Goal: Task Accomplishment & Management: Complete application form

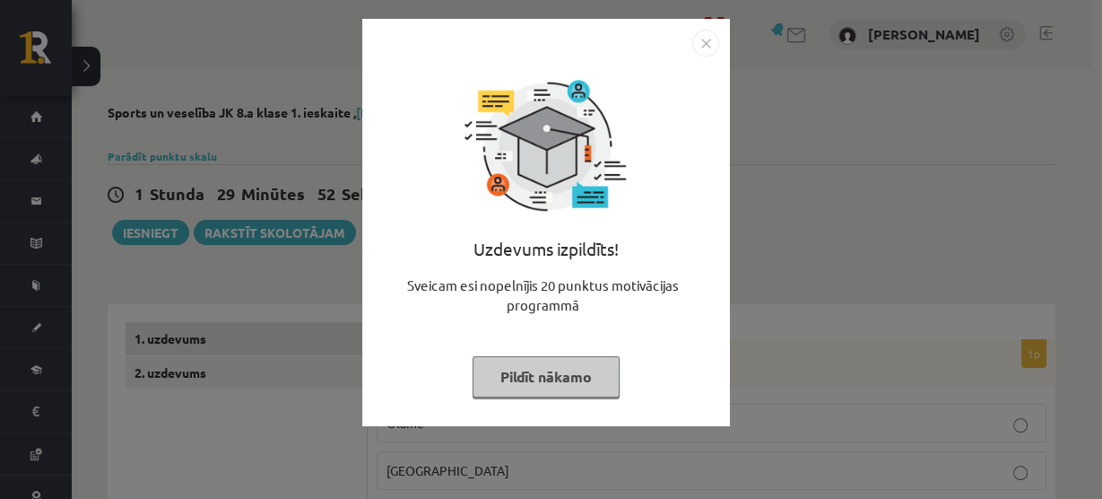
click at [707, 43] on img "Close" at bounding box center [705, 43] width 27 height 27
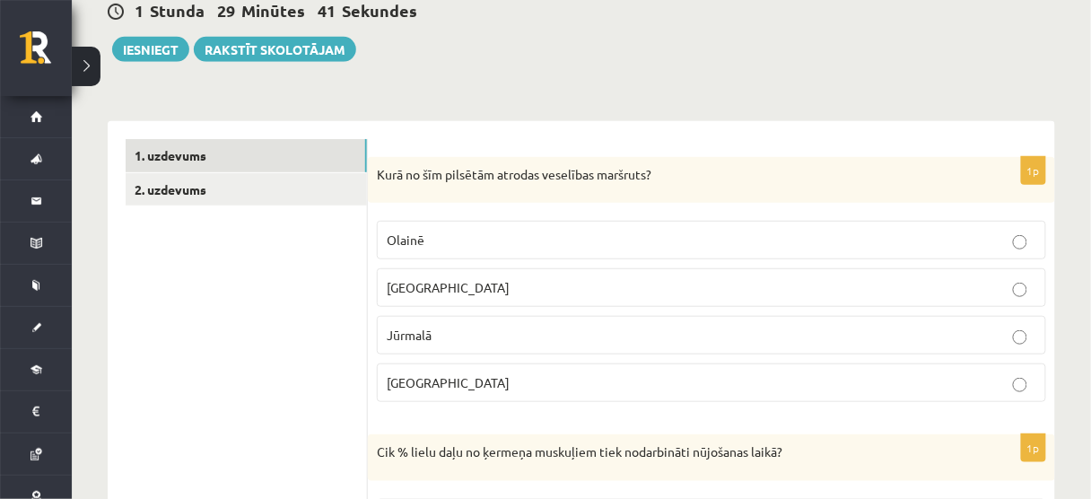
scroll to position [202, 0]
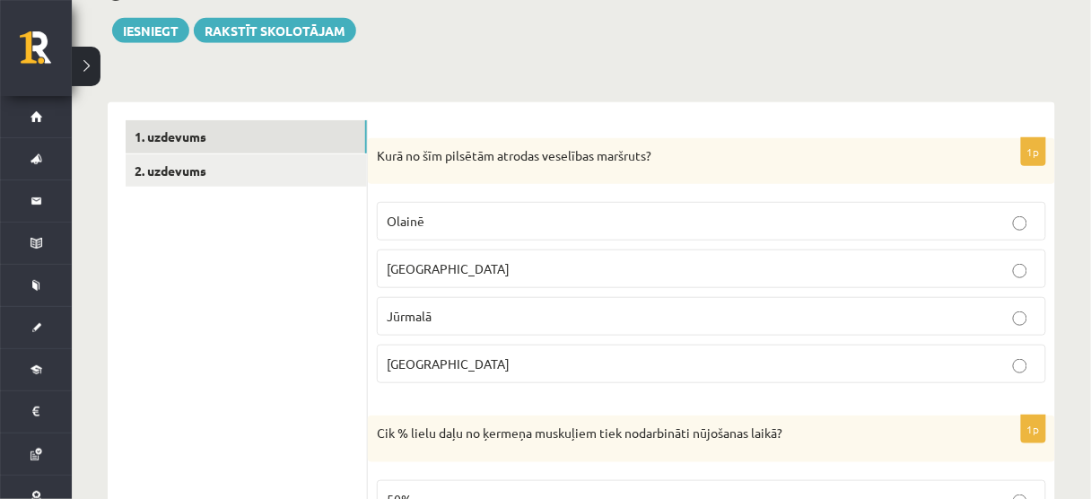
click at [491, 307] on p "Jūrmalā" at bounding box center [711, 316] width 649 height 19
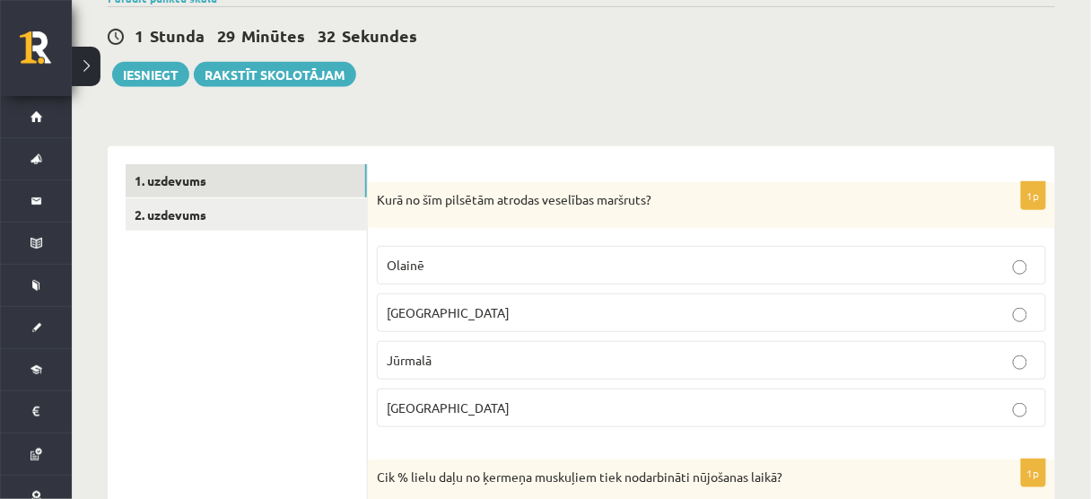
scroll to position [161, 0]
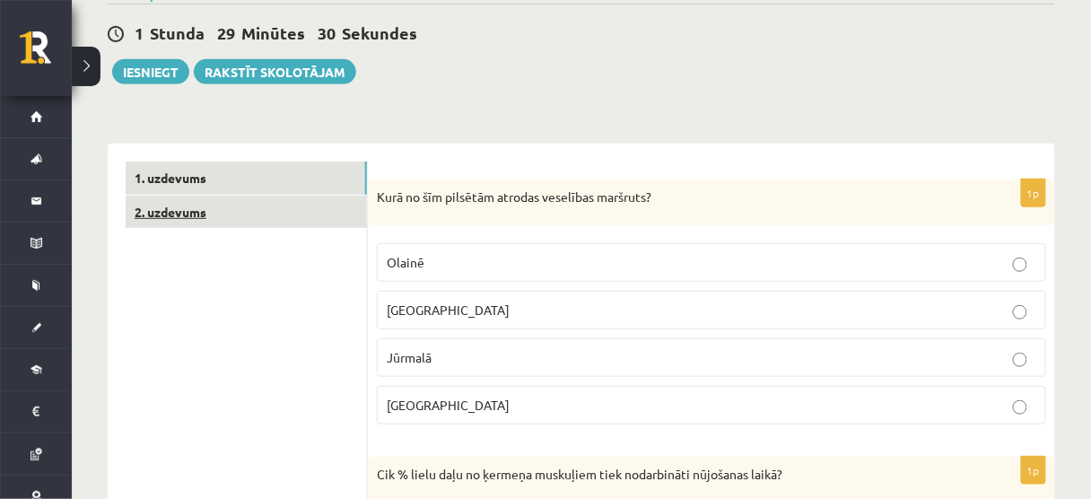
drag, startPoint x: 300, startPoint y: 229, endPoint x: 304, endPoint y: 215, distance: 14.2
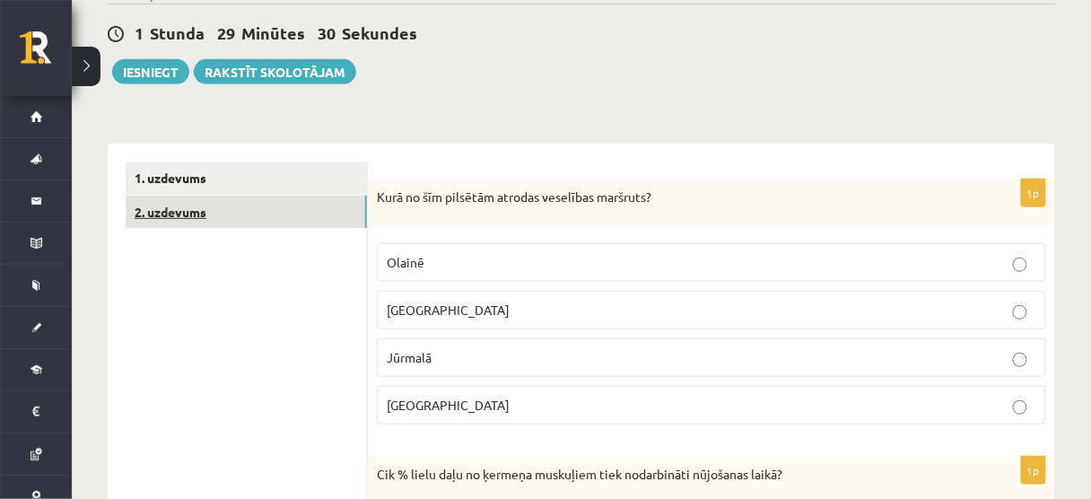
click at [304, 215] on link "2. uzdevums" at bounding box center [246, 212] width 241 height 33
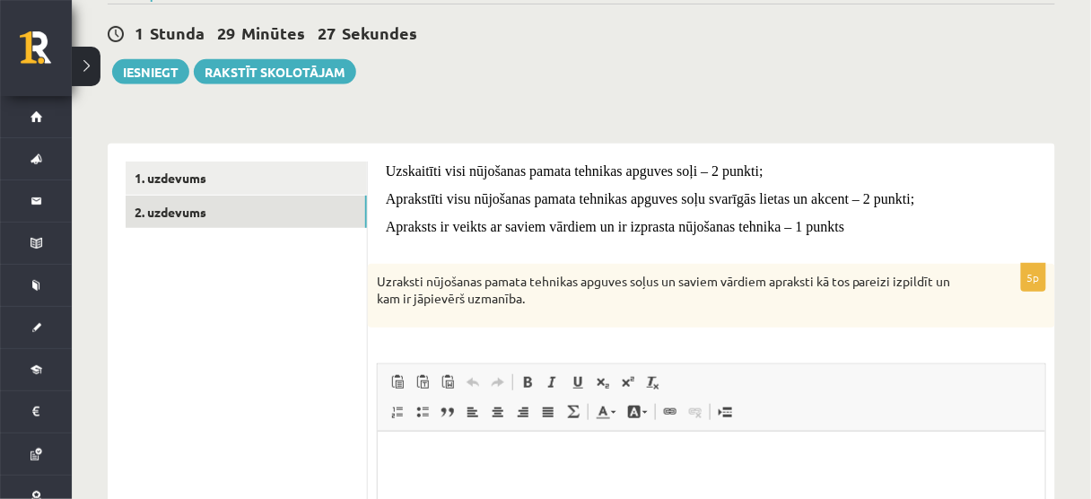
scroll to position [0, 0]
click at [342, 182] on link "1. uzdevums" at bounding box center [246, 177] width 241 height 33
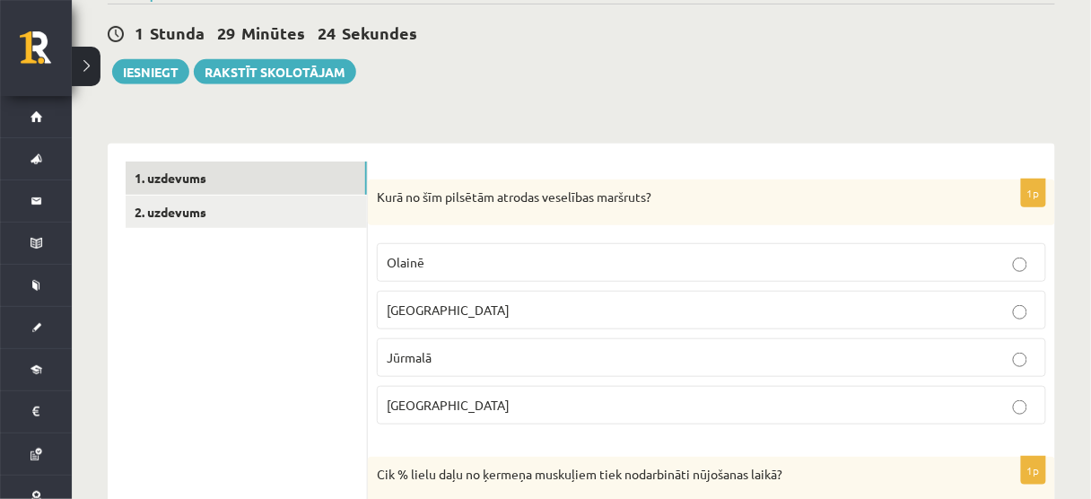
scroll to position [63, 0]
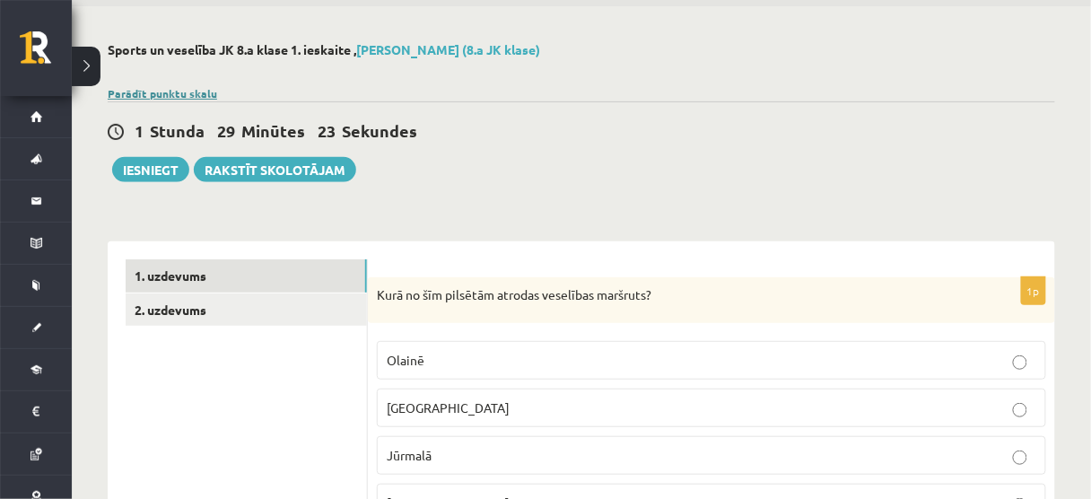
click at [176, 90] on link "Parādīt punktu skalu" at bounding box center [162, 93] width 109 height 14
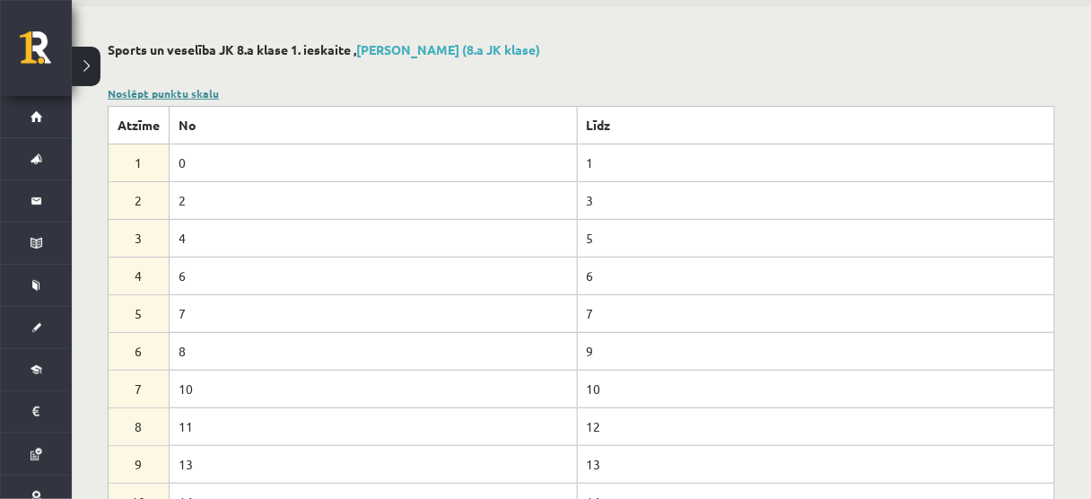
click at [164, 91] on link "Noslēpt punktu skalu" at bounding box center [163, 93] width 111 height 14
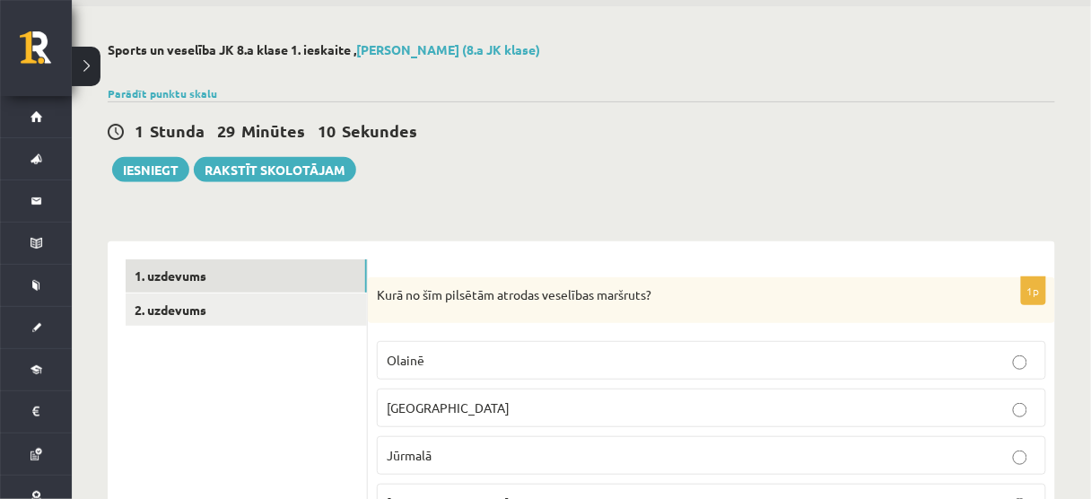
scroll to position [194, 0]
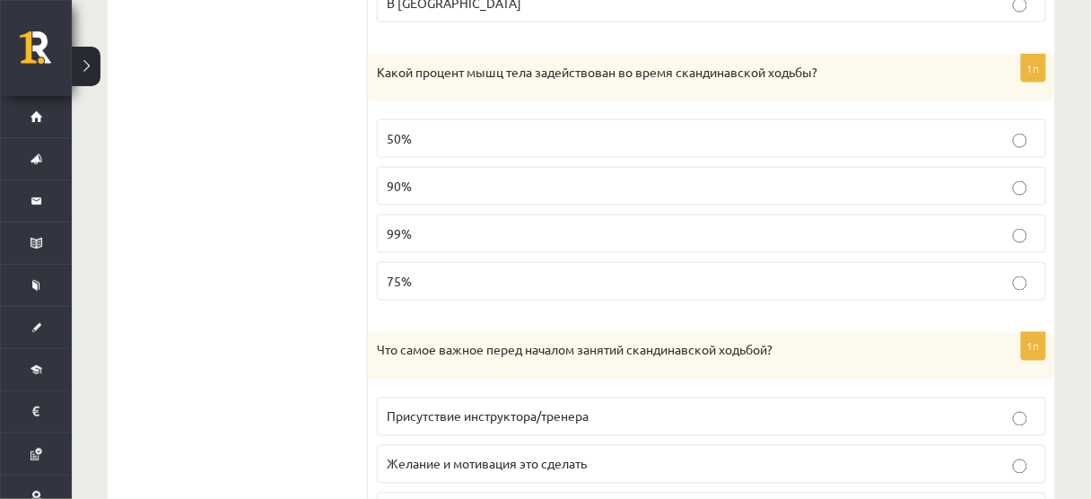
scroll to position [566, 0]
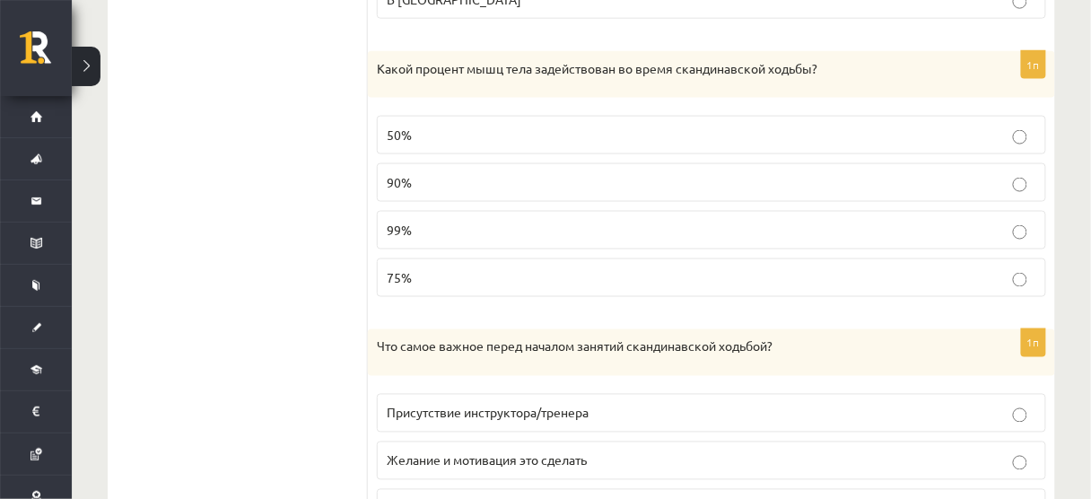
click at [653, 282] on p "75%" at bounding box center [711, 277] width 649 height 19
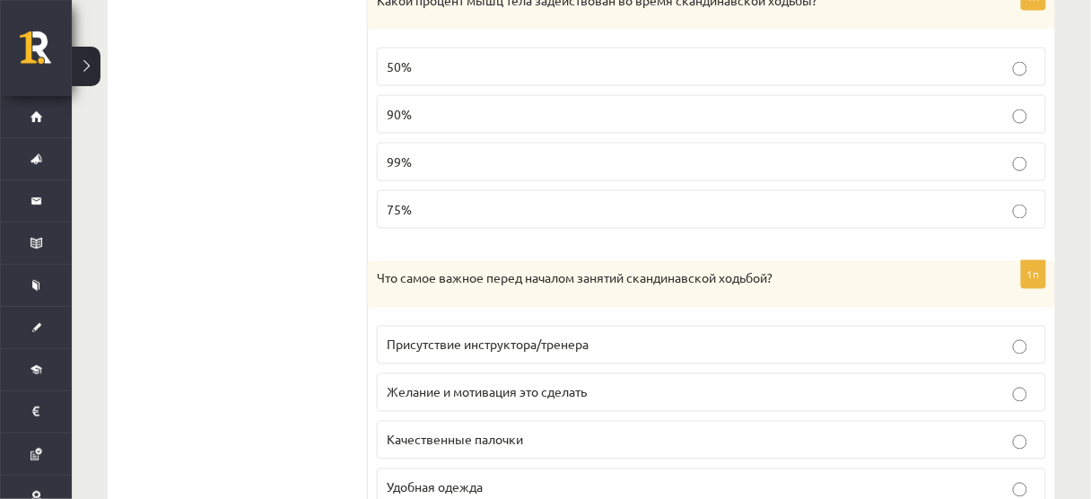
scroll to position [638, 0]
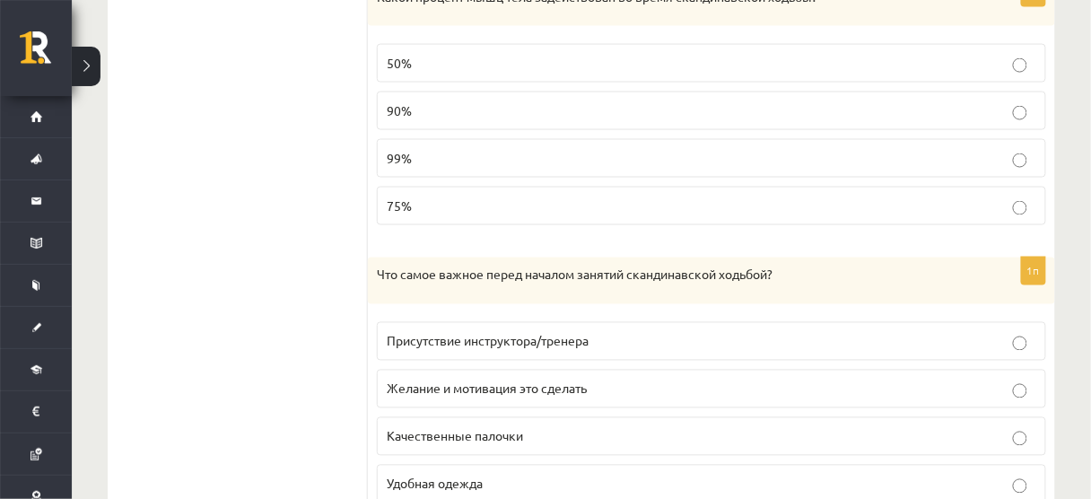
click at [692, 73] on label "50%" at bounding box center [711, 63] width 669 height 39
click at [628, 187] on label "75%" at bounding box center [711, 206] width 669 height 39
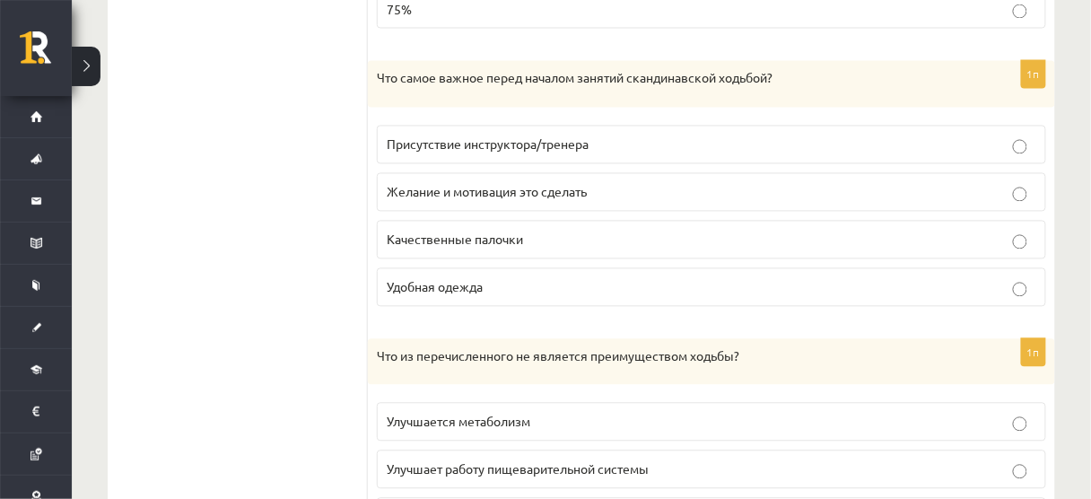
scroll to position [838, 0]
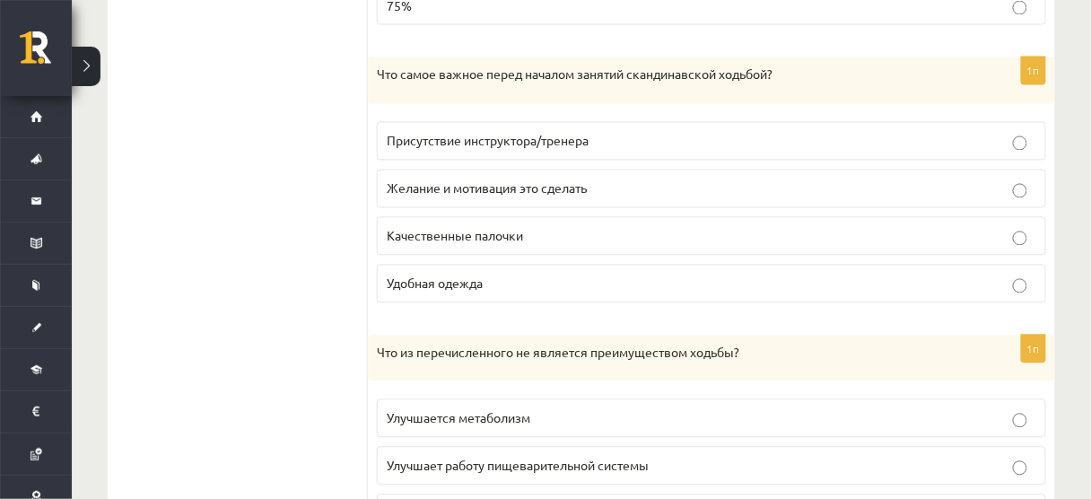
click at [629, 184] on p "Желание и мотивация это сделать" at bounding box center [711, 188] width 649 height 19
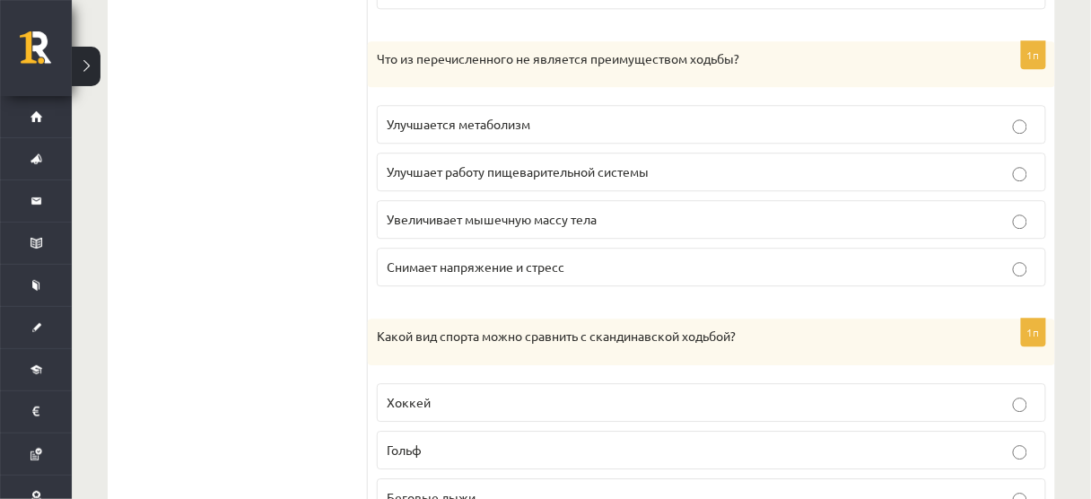
scroll to position [1115, 0]
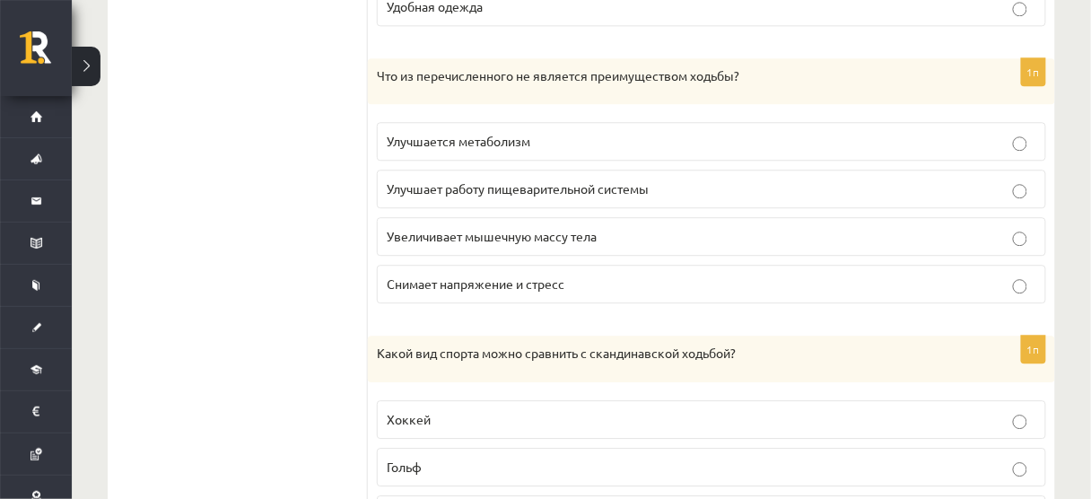
click at [418, 228] on font "Увеличивает мышечную массу тела" at bounding box center [492, 236] width 210 height 16
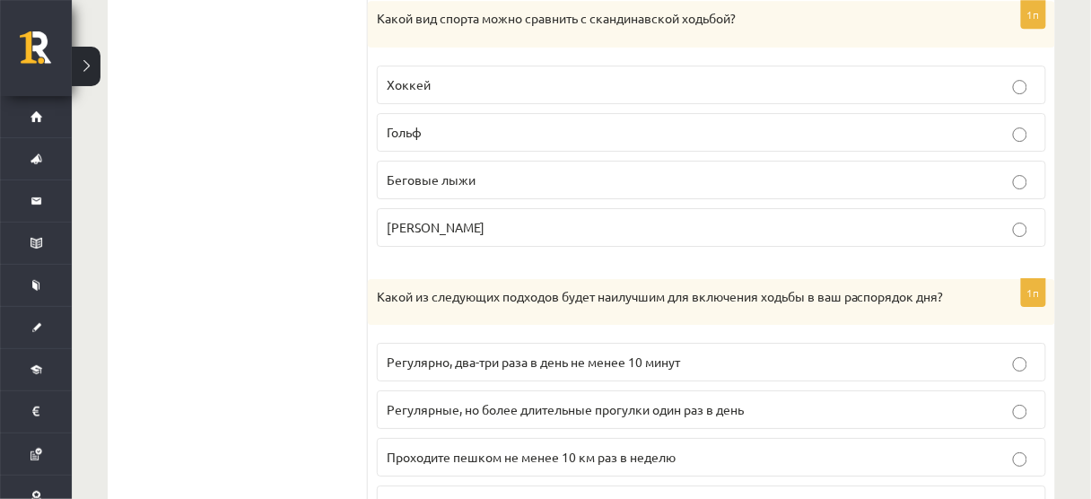
scroll to position [1450, 0]
click at [430, 181] on label "Беговые лыжи" at bounding box center [711, 179] width 669 height 39
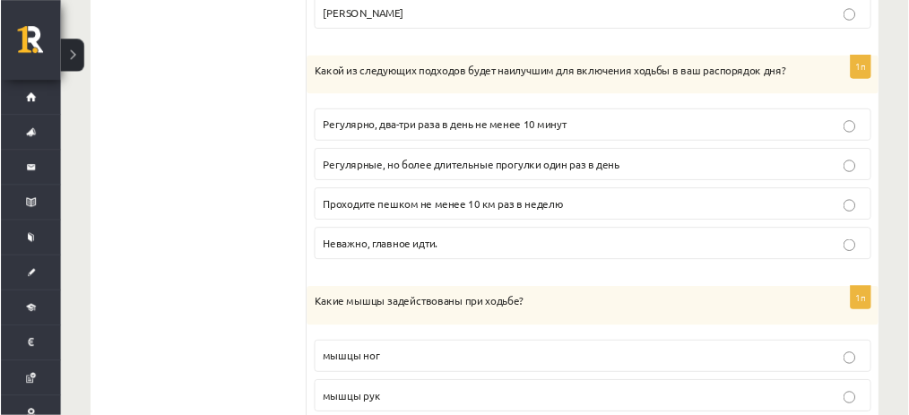
scroll to position [1662, 0]
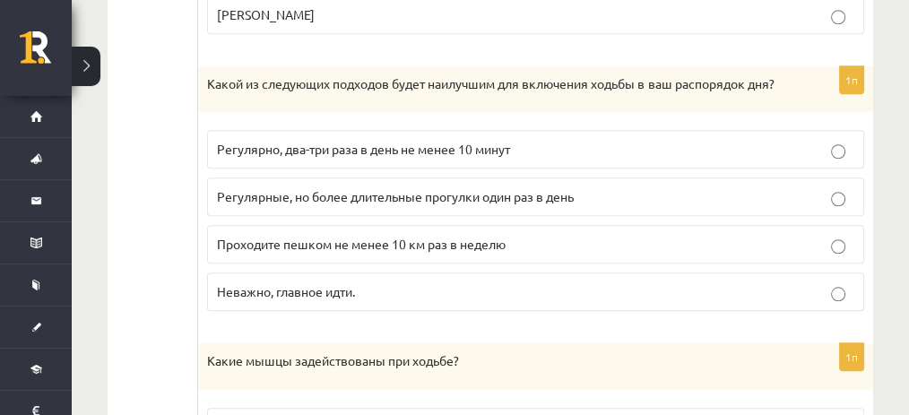
click at [326, 155] on font "Регулярно, два-три раза в день не менее 10 минут" at bounding box center [363, 149] width 293 height 16
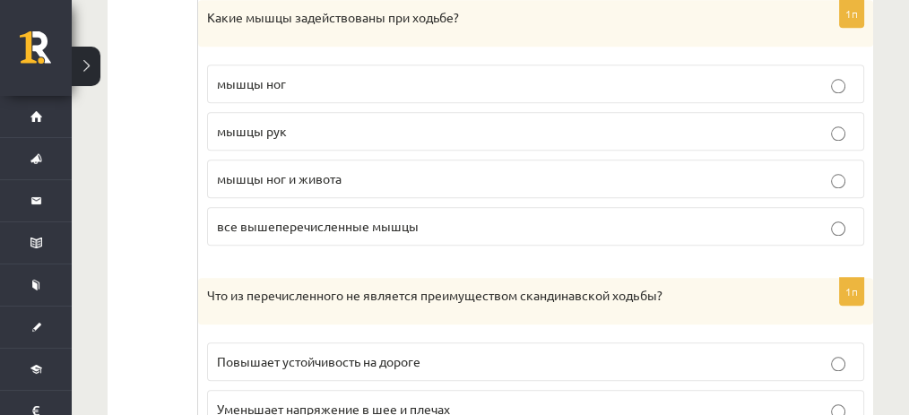
scroll to position [2006, 0]
click at [311, 217] on font "все вышеперечисленные мышцы" at bounding box center [318, 225] width 202 height 16
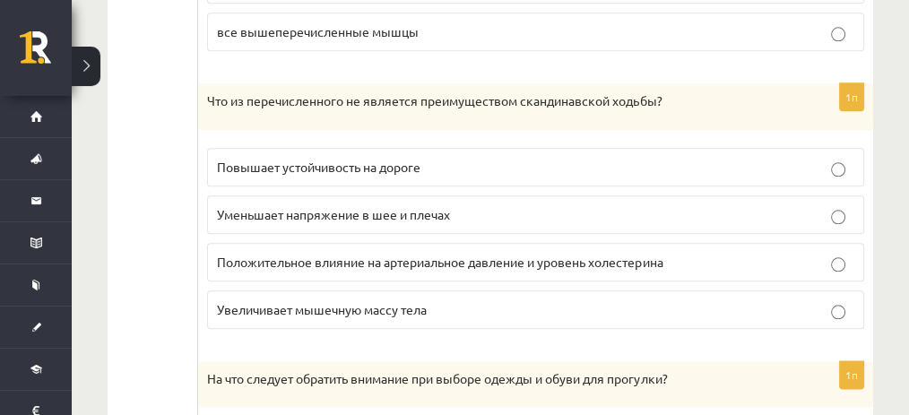
scroll to position [2201, 0]
click at [245, 300] on font "Увеличивает мышечную массу тела" at bounding box center [322, 308] width 210 height 16
click at [239, 266] on label "Положительное влияние на артериальное давление и уровень холестерина" at bounding box center [535, 261] width 657 height 39
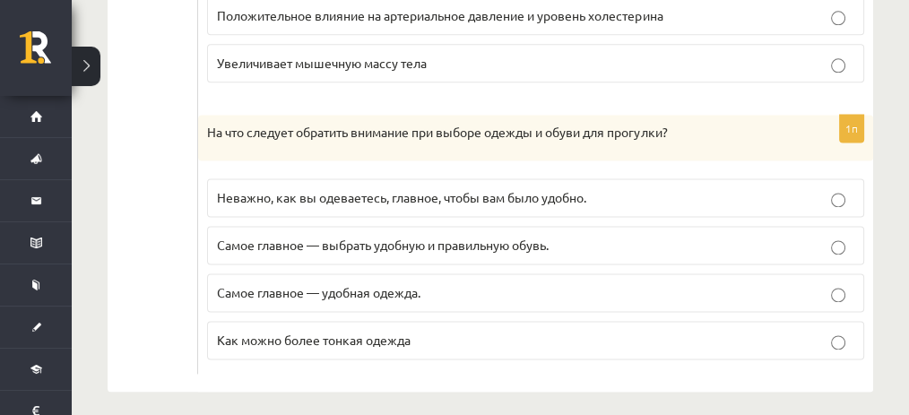
scroll to position [2447, 0]
click at [248, 291] on label "Самое главное — удобная одежда." at bounding box center [535, 293] width 657 height 39
click at [283, 239] on font "Самое главное — выбрать удобную и правильную обувь." at bounding box center [383, 245] width 332 height 16
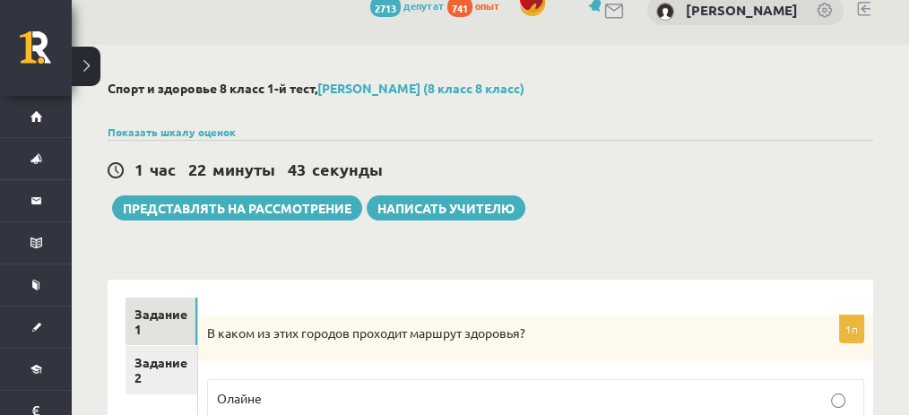
scroll to position [19, 0]
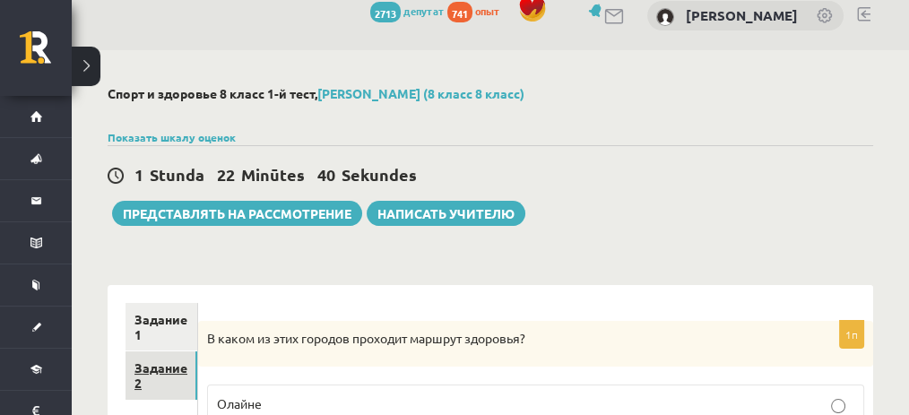
click at [188, 373] on link "Задание 2" at bounding box center [162, 376] width 72 height 48
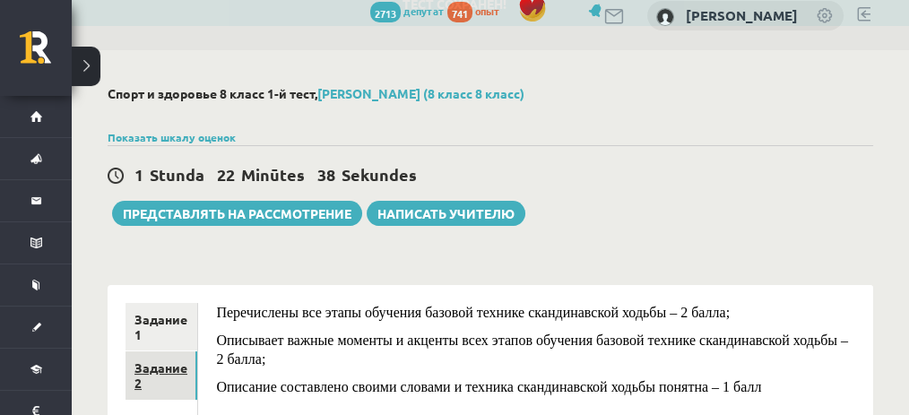
scroll to position [0, 0]
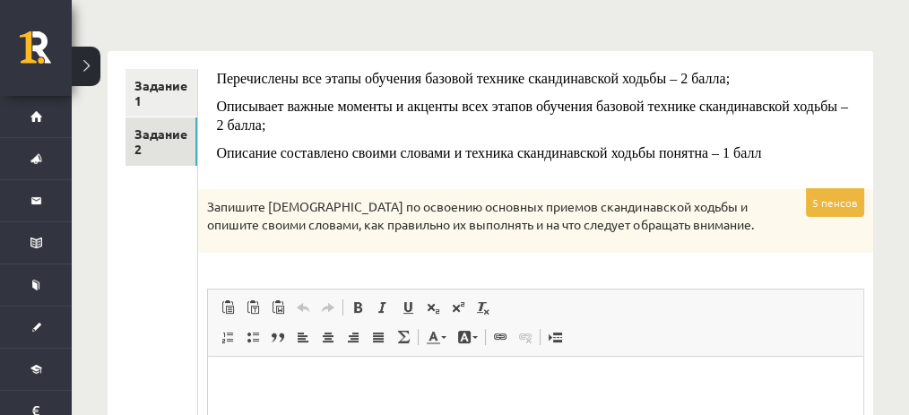
scroll to position [287, 0]
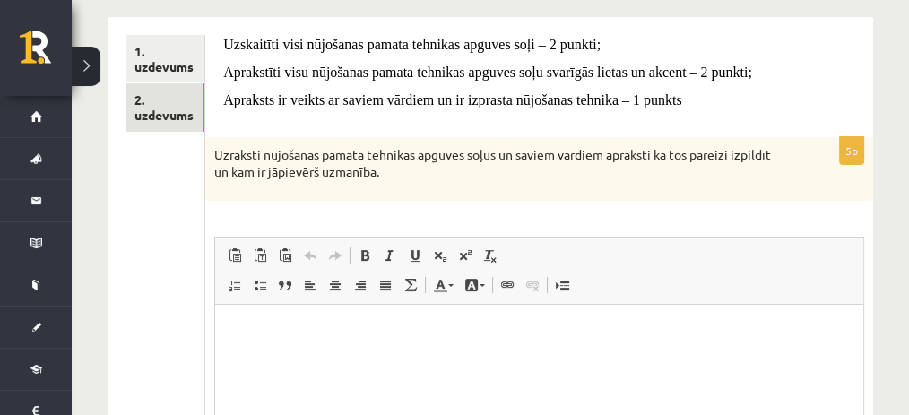
click at [763, 178] on p "Uzraksti nūjošanas pamata tehnikas apguves soļus un saviem vārdiem apraksti kā …" at bounding box center [494, 163] width 561 height 35
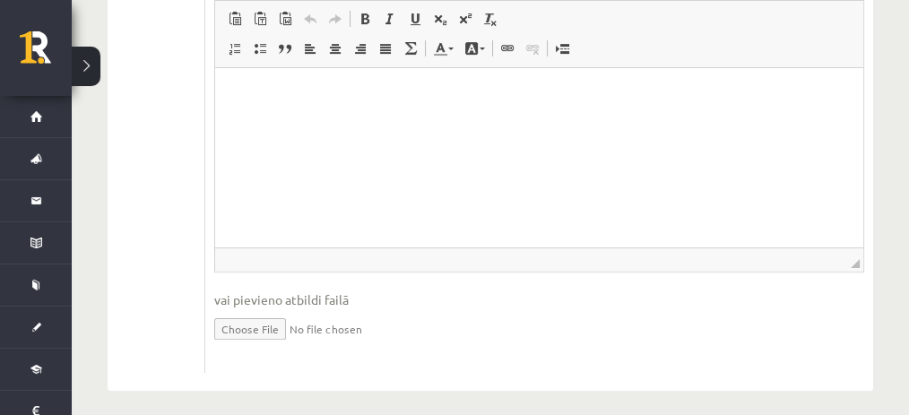
scroll to position [534, 0]
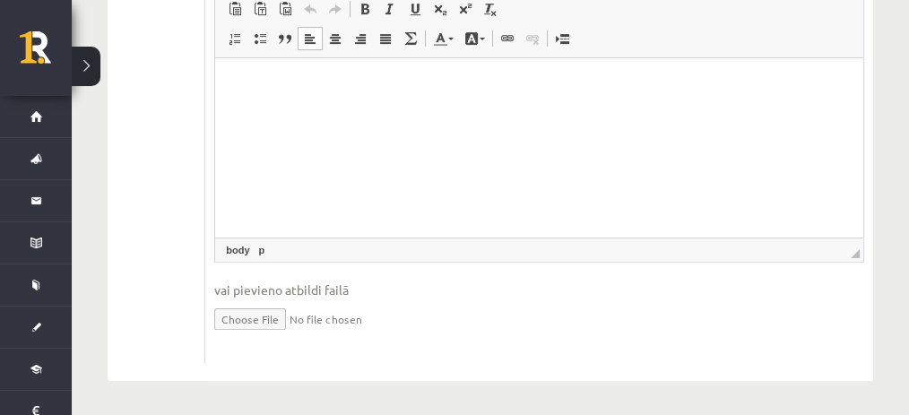
click at [464, 112] on html at bounding box center [539, 84] width 648 height 55
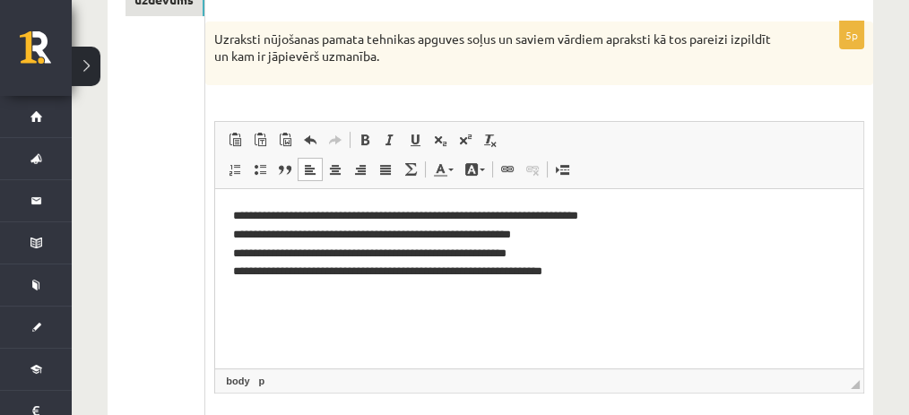
scroll to position [404, 0]
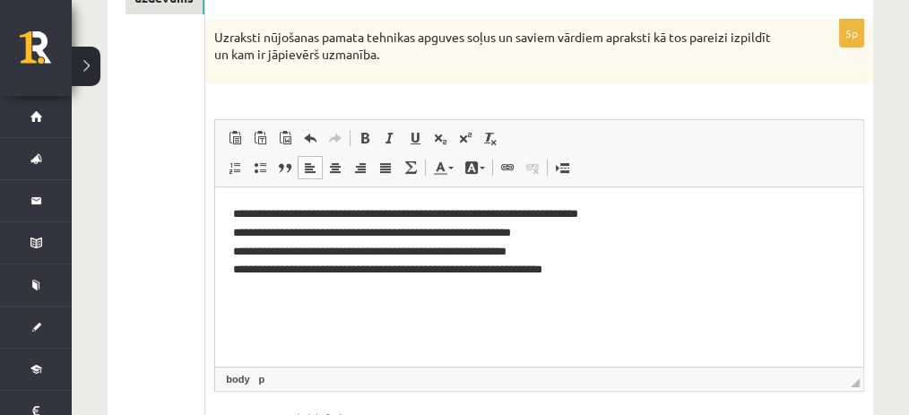
click at [568, 212] on p "**********" at bounding box center [539, 241] width 613 height 74
click at [697, 145] on span "Вставить Комбинация клавиш Ctrl+V Вставить только текст Комбинация клавиш Ctrl+…" at bounding box center [539, 141] width 634 height 30
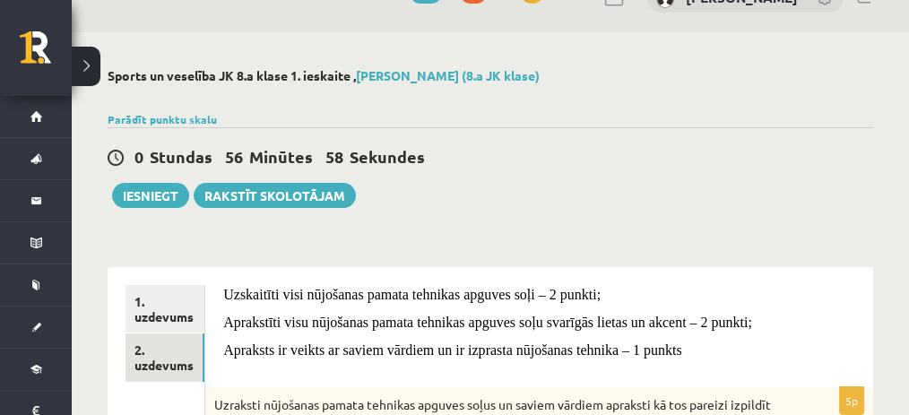
scroll to position [0, 0]
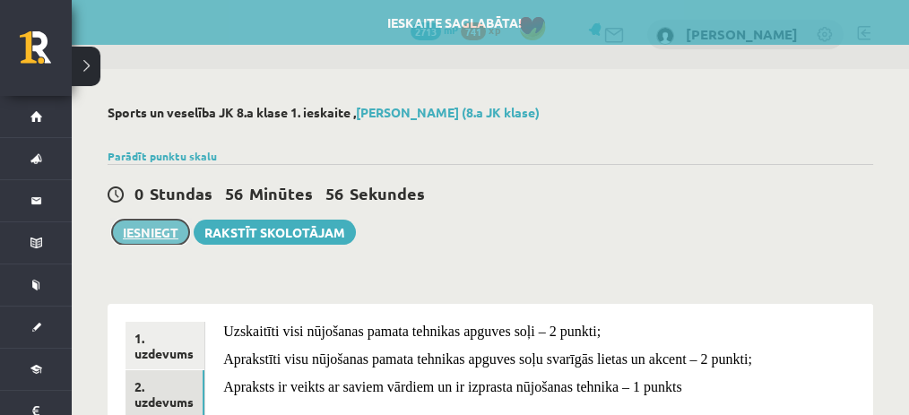
click at [155, 226] on button "Iesniegt" at bounding box center [150, 232] width 77 height 25
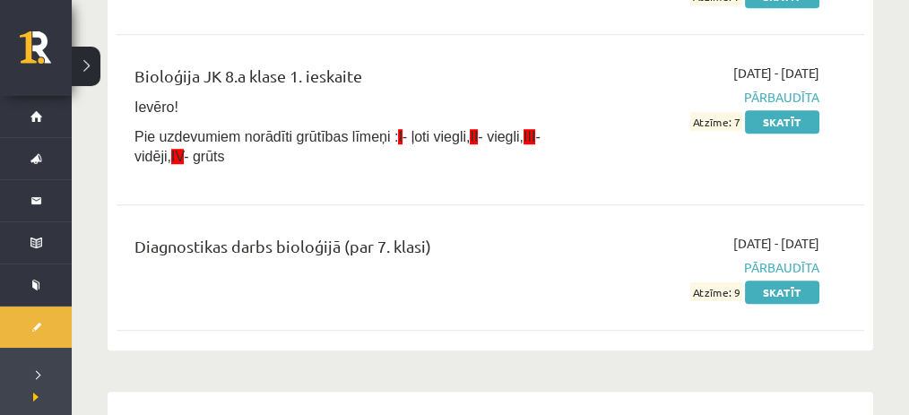
scroll to position [1140, 0]
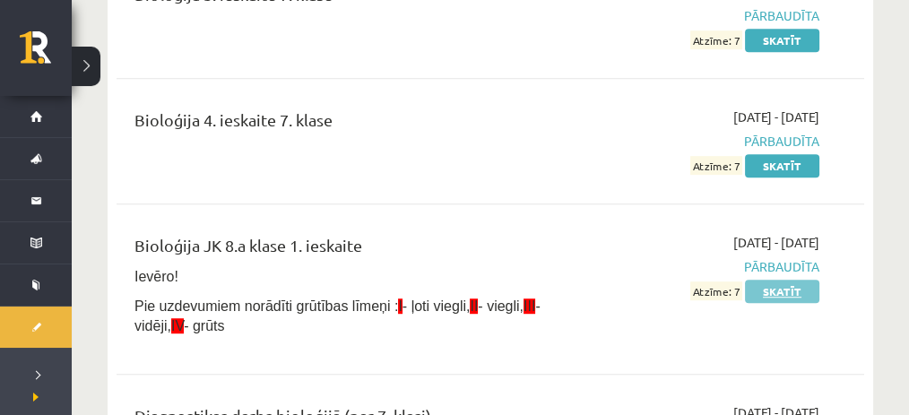
click at [770, 294] on link "Skatīt" at bounding box center [782, 291] width 74 height 23
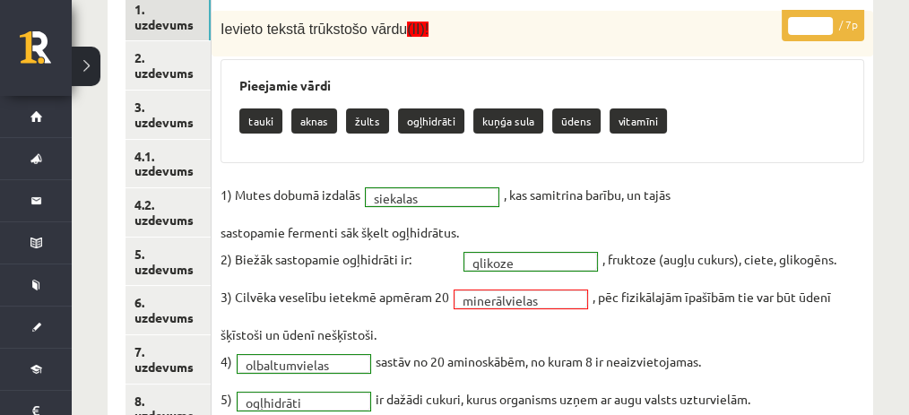
scroll to position [356, 0]
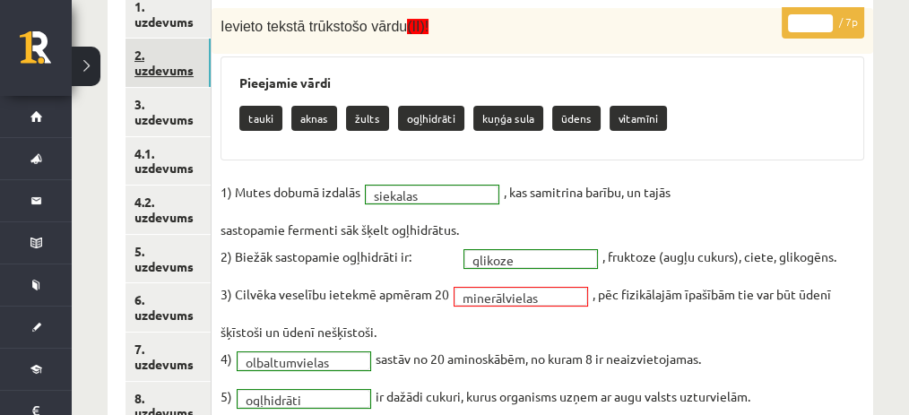
click at [198, 50] on link "2. uzdevums" at bounding box center [168, 63] width 85 height 48
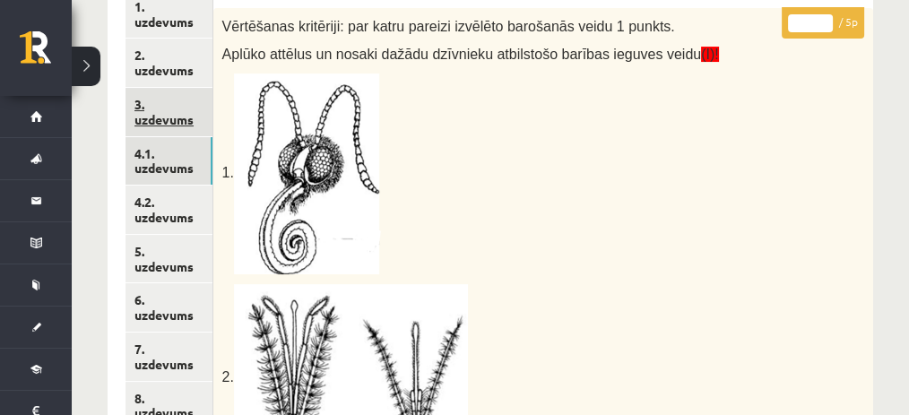
drag, startPoint x: 183, startPoint y: 135, endPoint x: 180, endPoint y: 116, distance: 19.9
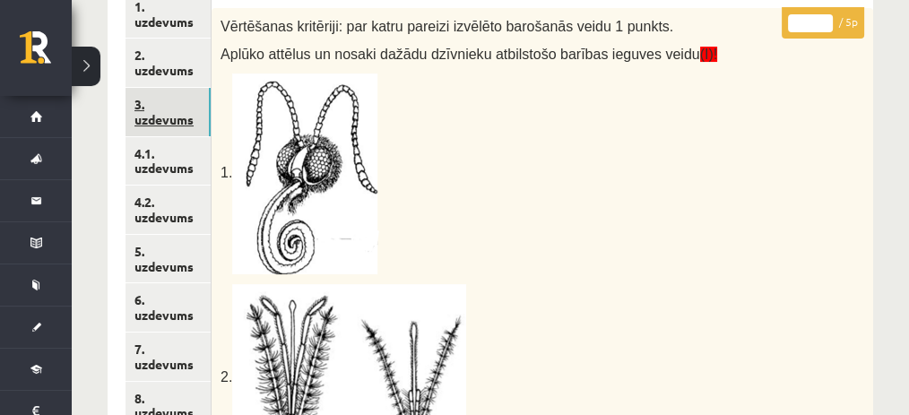
click at [180, 116] on link "3. uzdevums" at bounding box center [168, 112] width 85 height 48
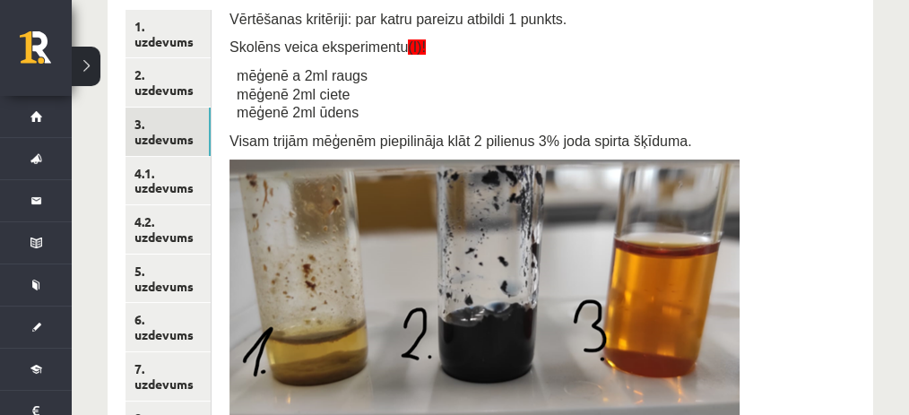
scroll to position [334, 0]
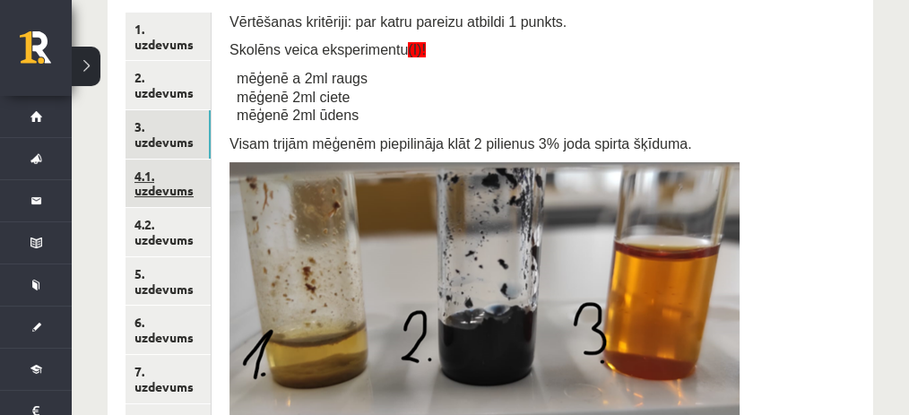
click at [158, 179] on link "4.1. uzdevums" at bounding box center [168, 184] width 85 height 48
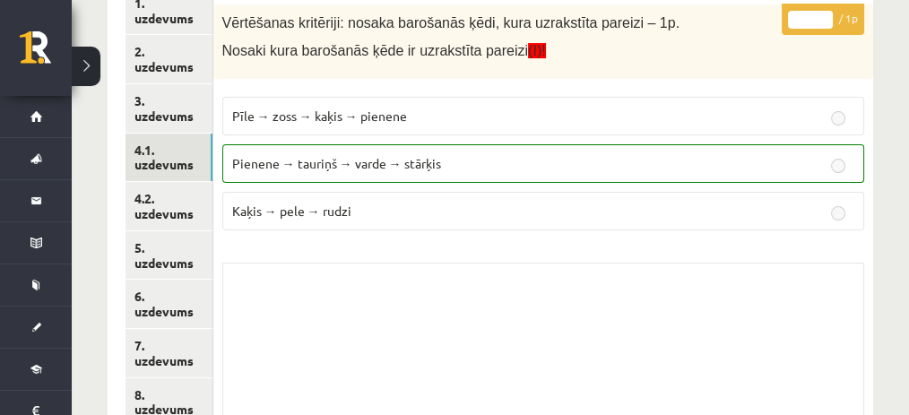
scroll to position [361, 0]
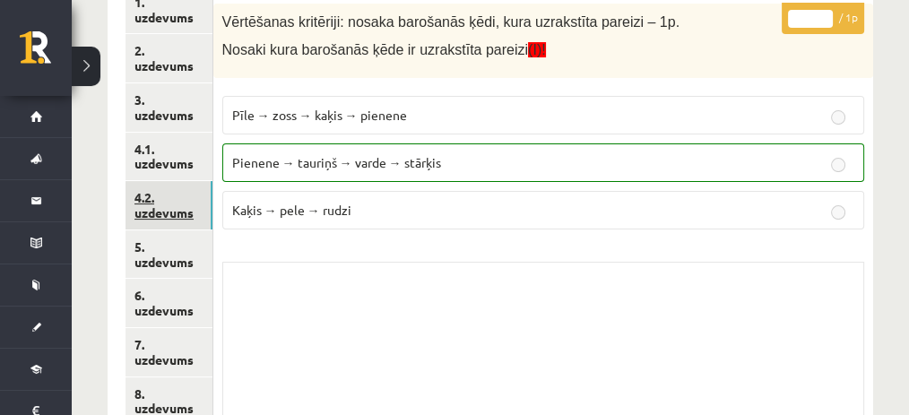
click at [201, 201] on link "4.2. uzdevums" at bounding box center [169, 205] width 87 height 48
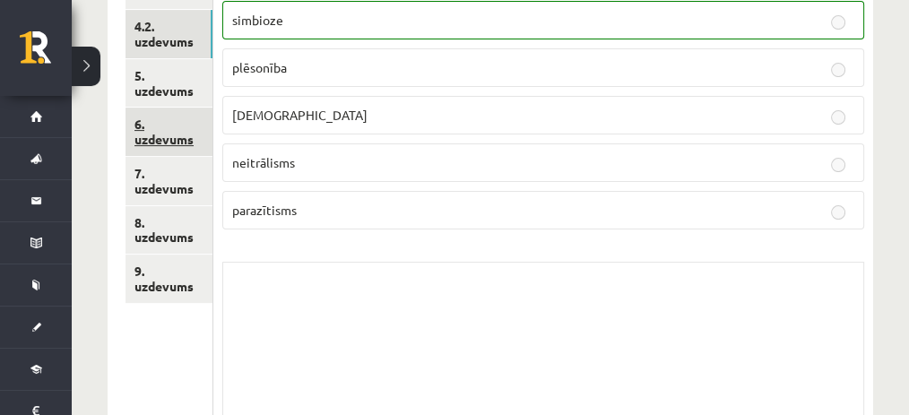
scroll to position [530, 0]
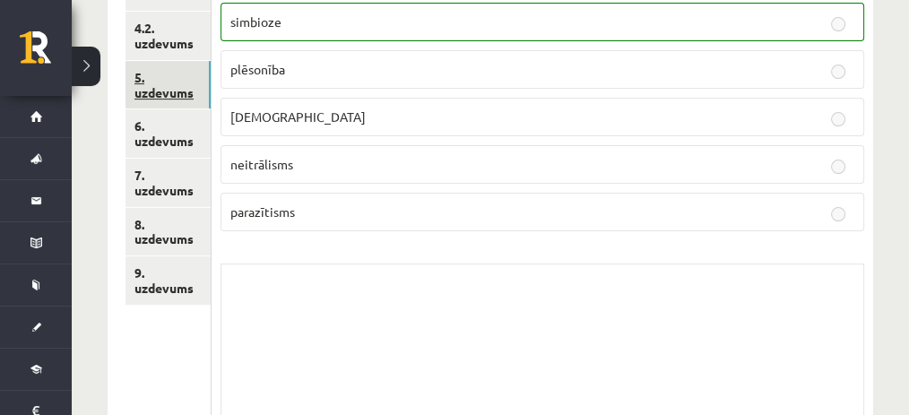
click at [194, 69] on link "5. uzdevums" at bounding box center [168, 85] width 85 height 48
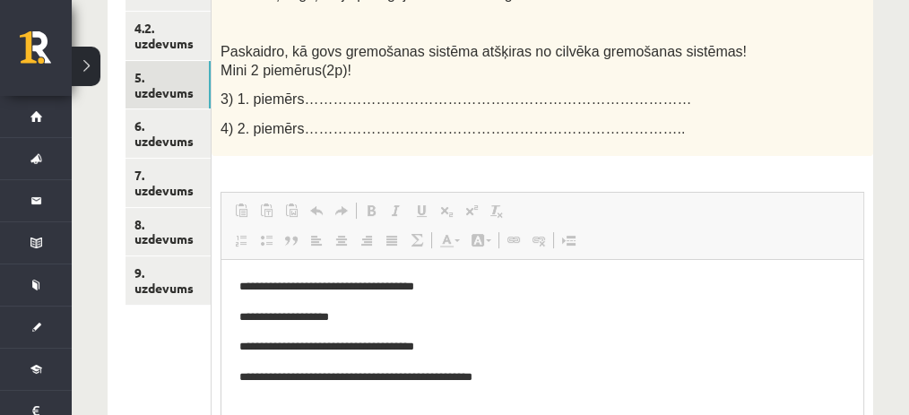
scroll to position [0, 0]
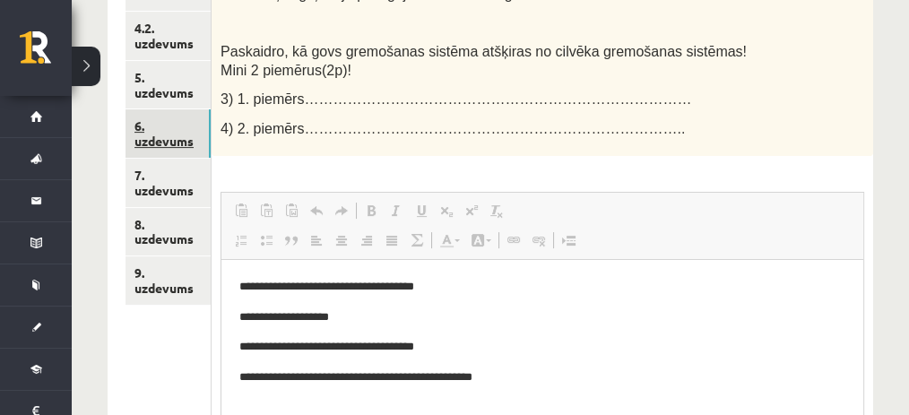
click at [153, 154] on link "6. uzdevums" at bounding box center [168, 133] width 85 height 48
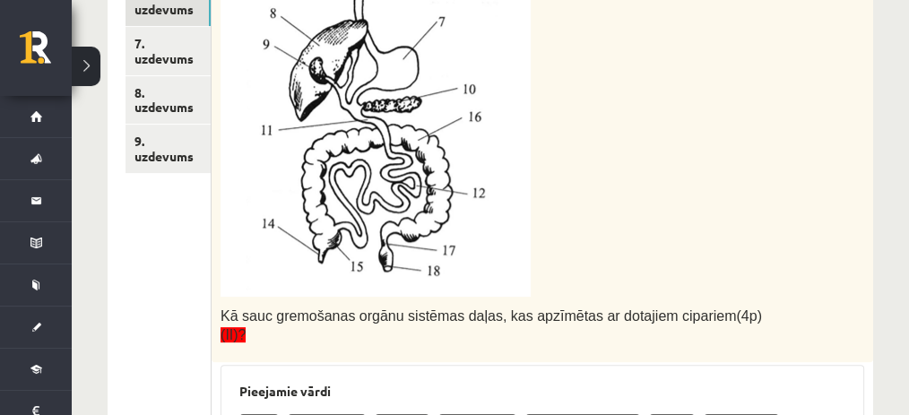
scroll to position [660, 0]
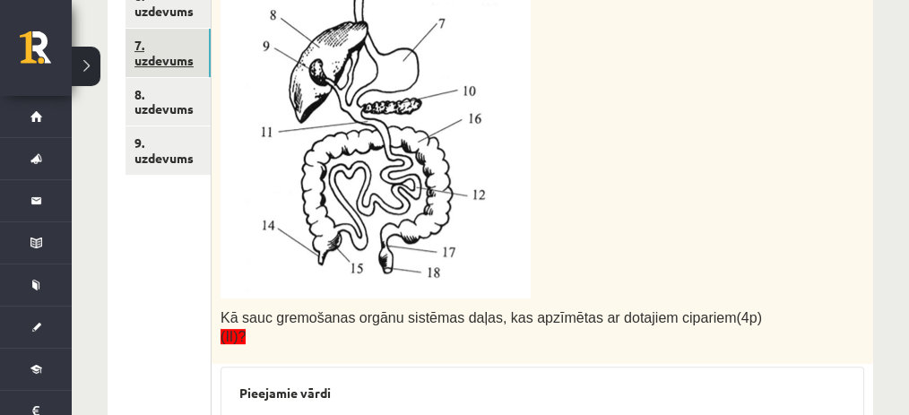
click at [192, 74] on link "7. uzdevums" at bounding box center [168, 53] width 85 height 48
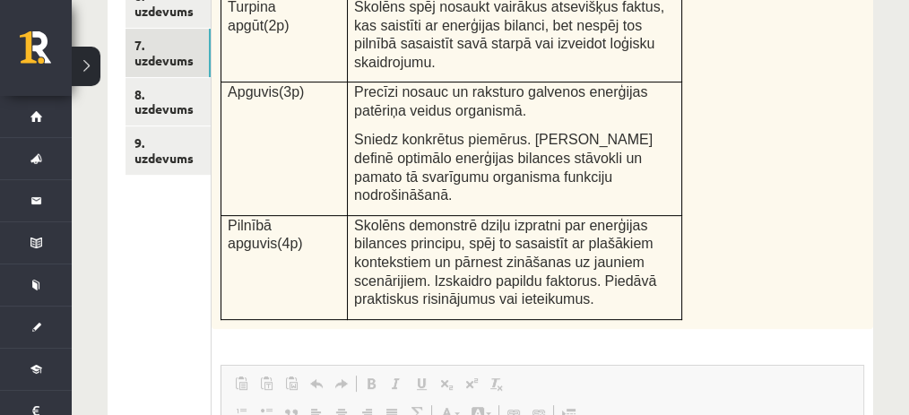
scroll to position [0, 0]
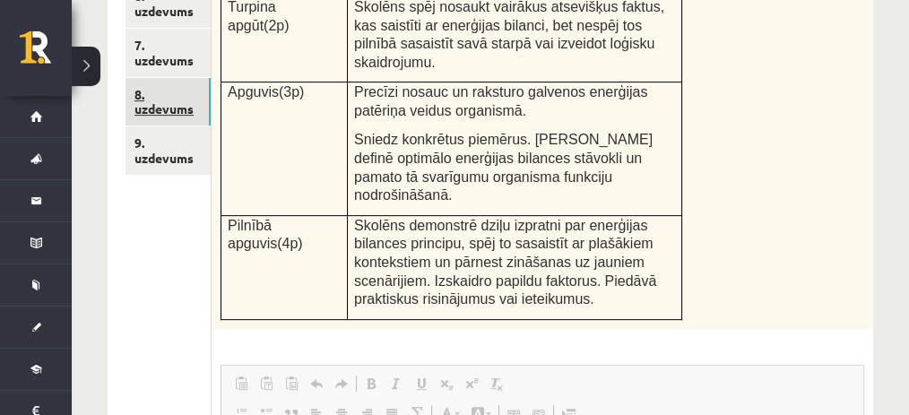
click at [161, 94] on link "8. uzdevums" at bounding box center [168, 102] width 85 height 48
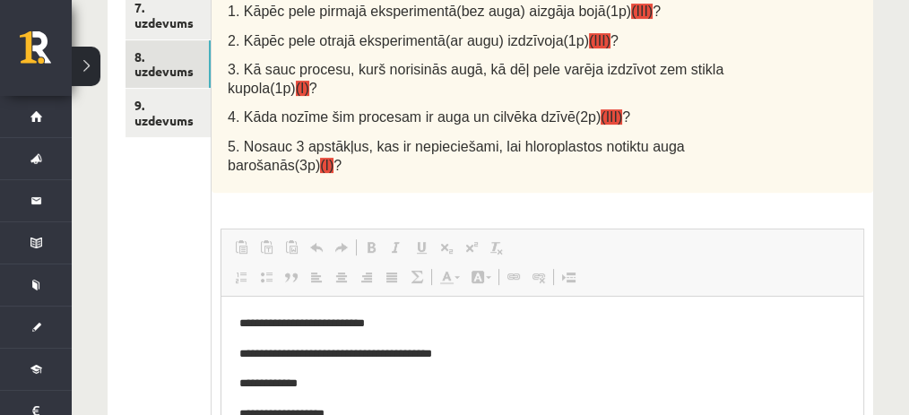
scroll to position [703, 0]
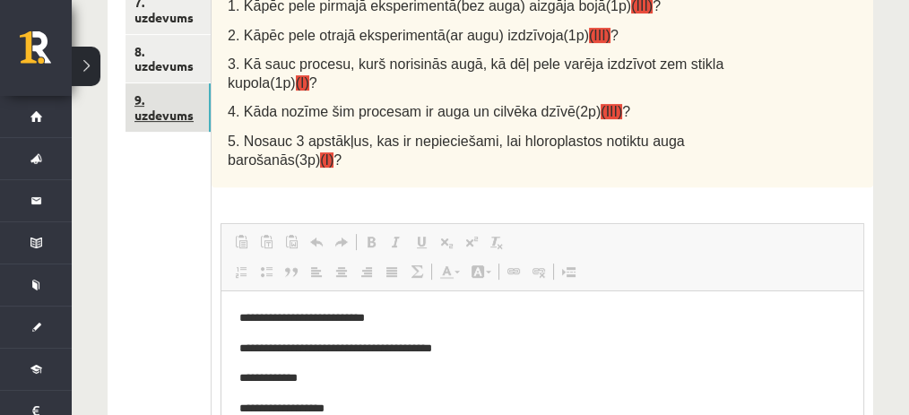
click at [199, 103] on link "9. uzdevums" at bounding box center [168, 107] width 85 height 48
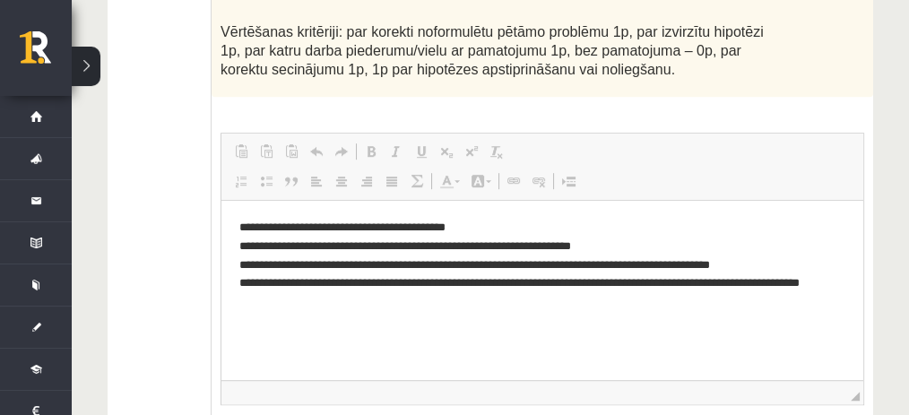
scroll to position [1075, 0]
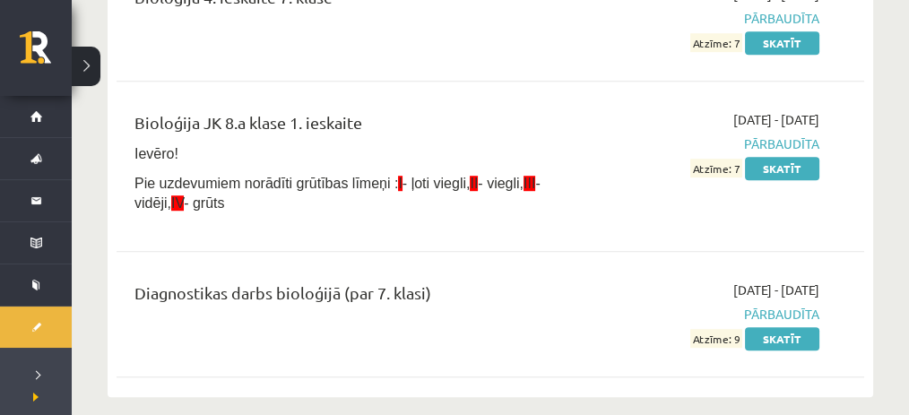
scroll to position [1265, 0]
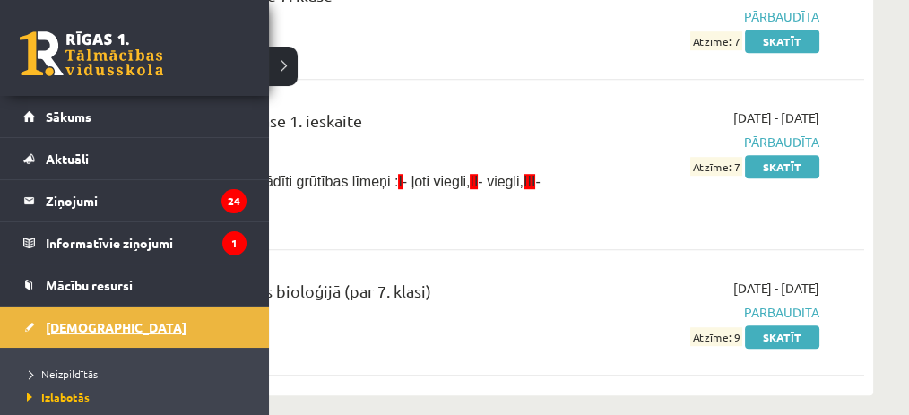
click at [59, 333] on link "[DEMOGRAPHIC_DATA]" at bounding box center [134, 327] width 223 height 41
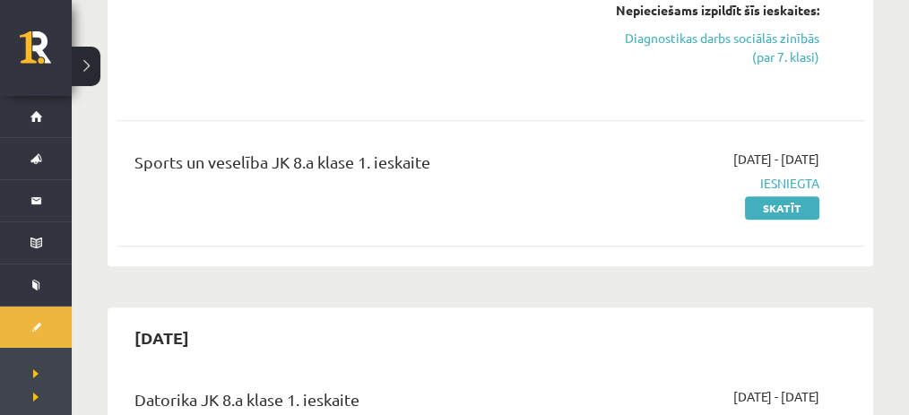
scroll to position [1833, 0]
